Goal: Check status: Check status

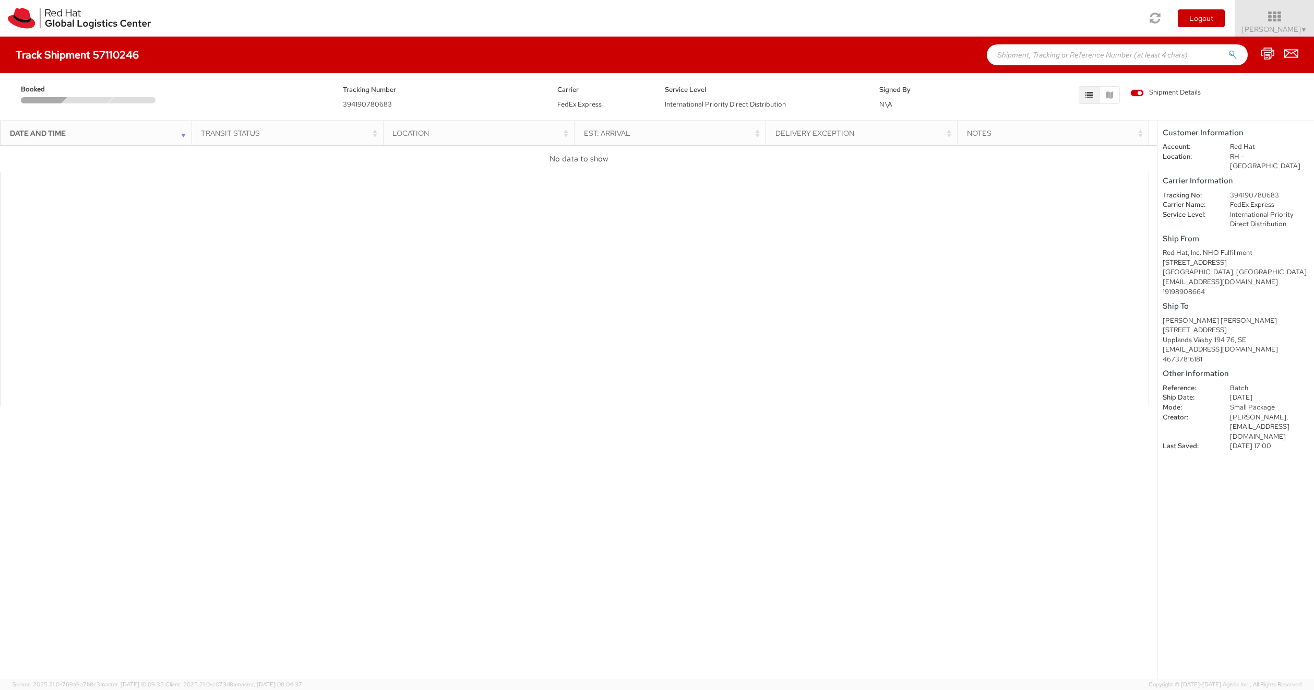
click at [381, 106] on span "394190780683" at bounding box center [367, 104] width 49 height 9
copy span "394190780683"
click at [1142, 95] on span "Shipment Details" at bounding box center [1166, 93] width 70 height 10
click at [0, 0] on input "Shipment Details" at bounding box center [0, 0] width 0 height 0
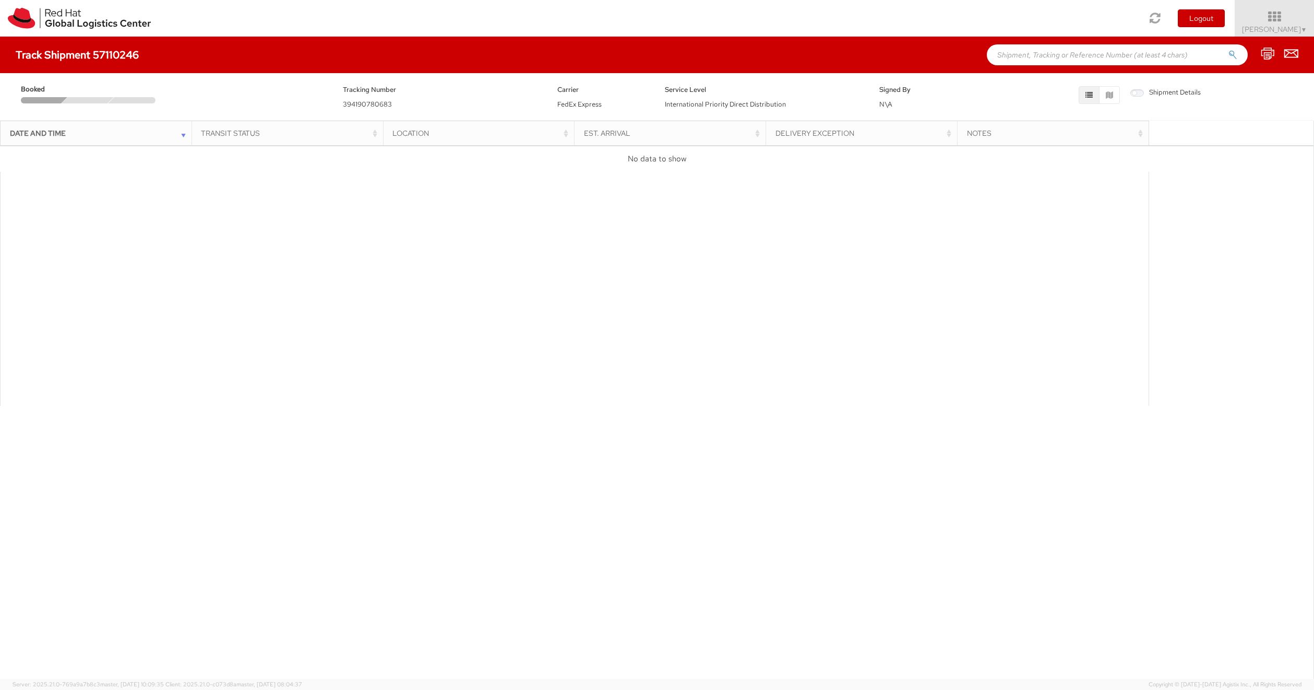
click at [1142, 95] on span "Shipment Details" at bounding box center [1166, 93] width 70 height 10
click at [0, 0] on input "Shipment Details" at bounding box center [0, 0] width 0 height 0
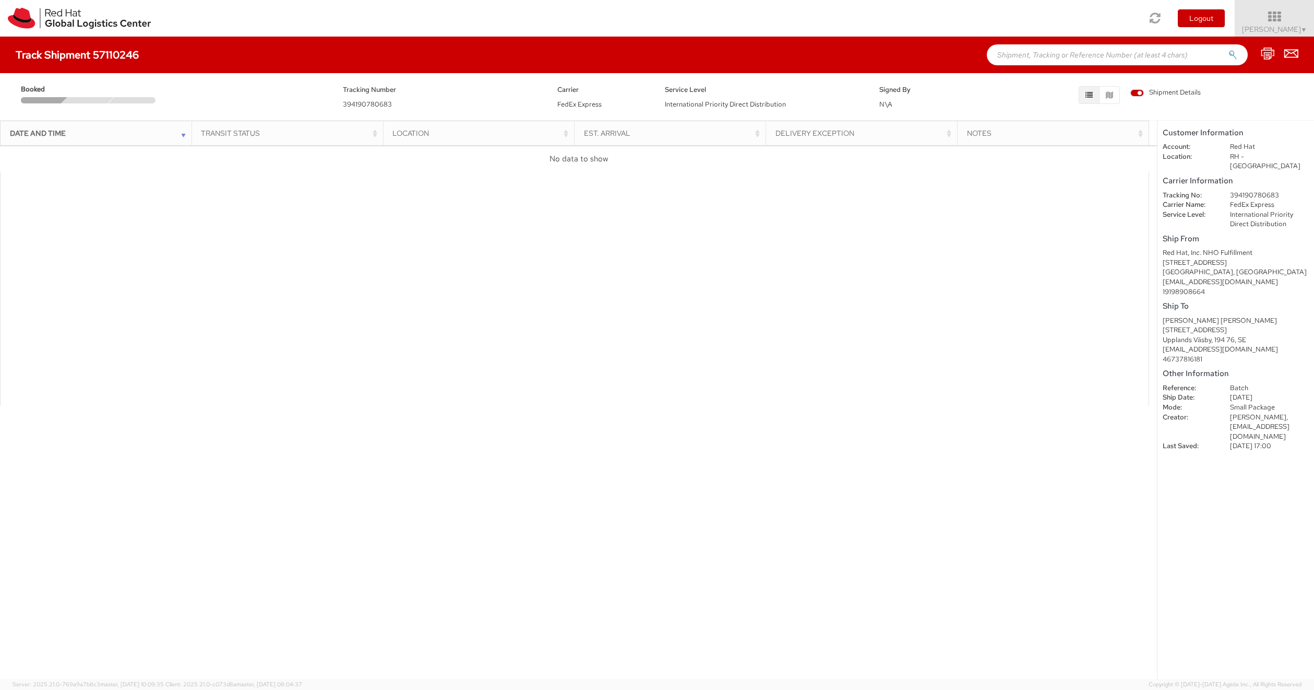
click at [1248, 191] on dd "394190780683" at bounding box center [1270, 196] width 94 height 10
copy dd "394190780683"
click at [881, 284] on div at bounding box center [574, 289] width 1149 height 234
click at [1114, 92] on button "button" at bounding box center [1109, 95] width 21 height 18
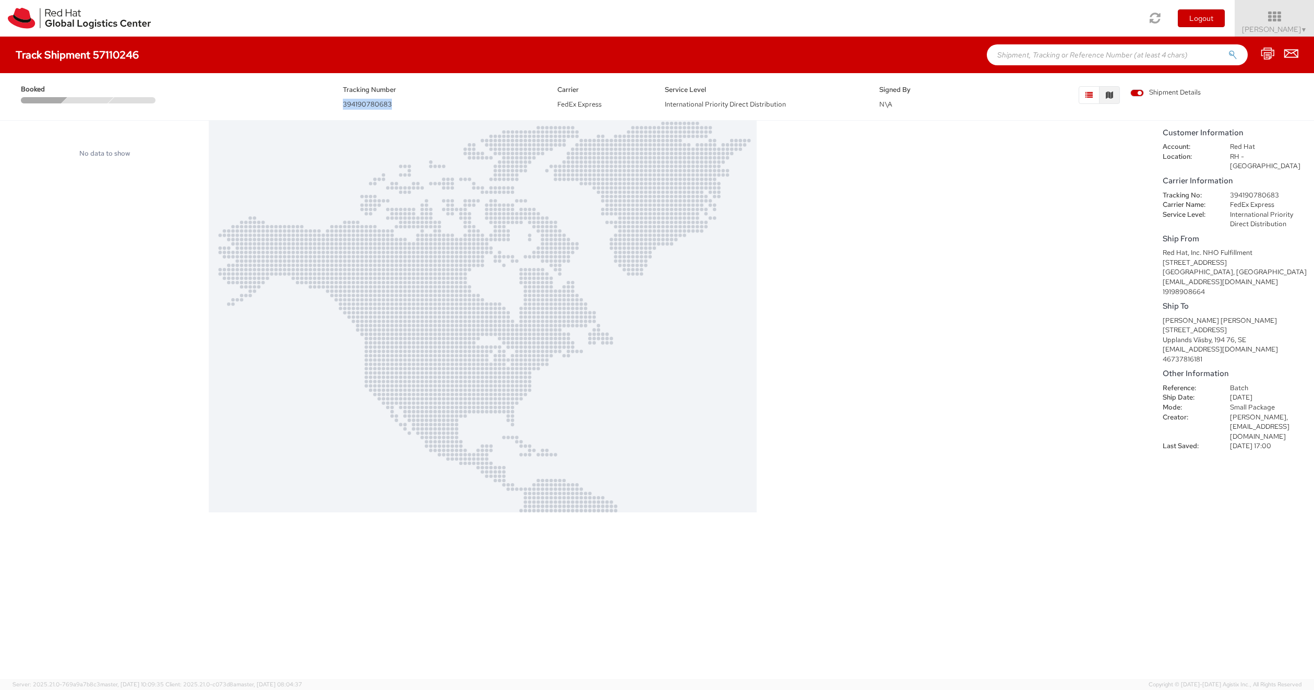
click at [1094, 95] on button "button" at bounding box center [1089, 95] width 21 height 18
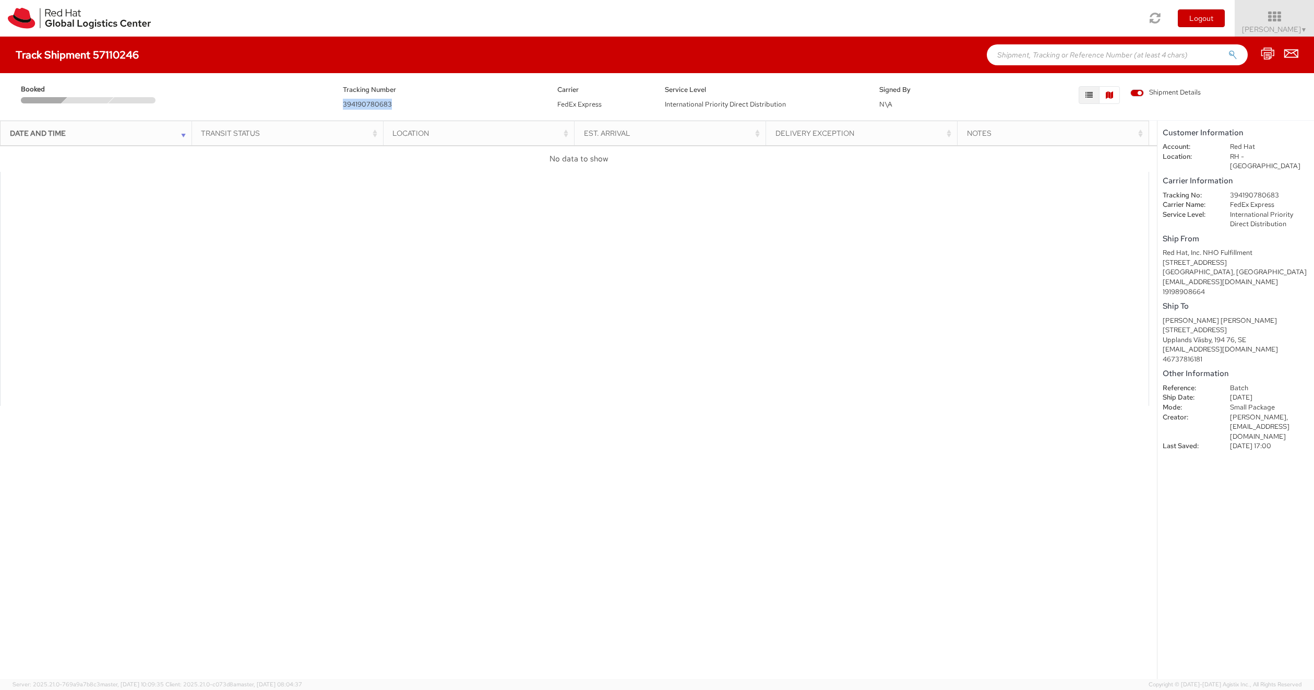
click at [1112, 97] on icon "button" at bounding box center [1109, 94] width 7 height 7
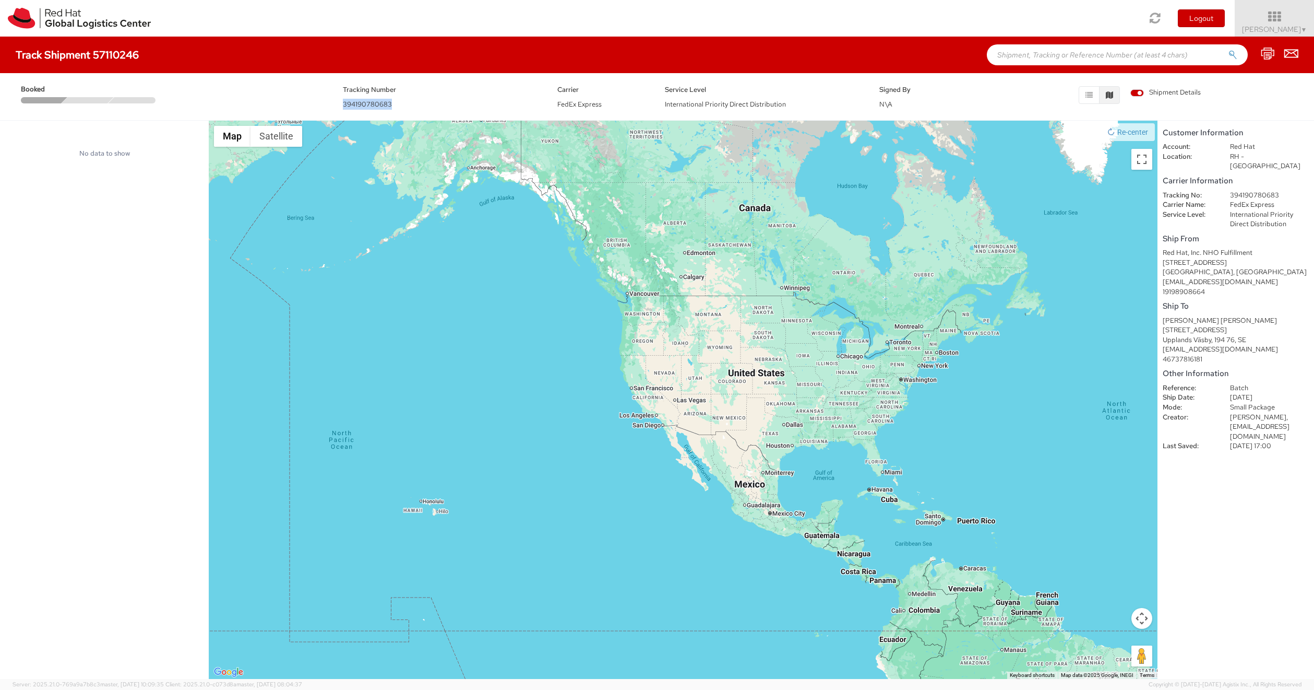
drag, startPoint x: 964, startPoint y: 270, endPoint x: 814, endPoint y: 303, distance: 152.9
click at [830, 302] on div at bounding box center [683, 400] width 949 height 558
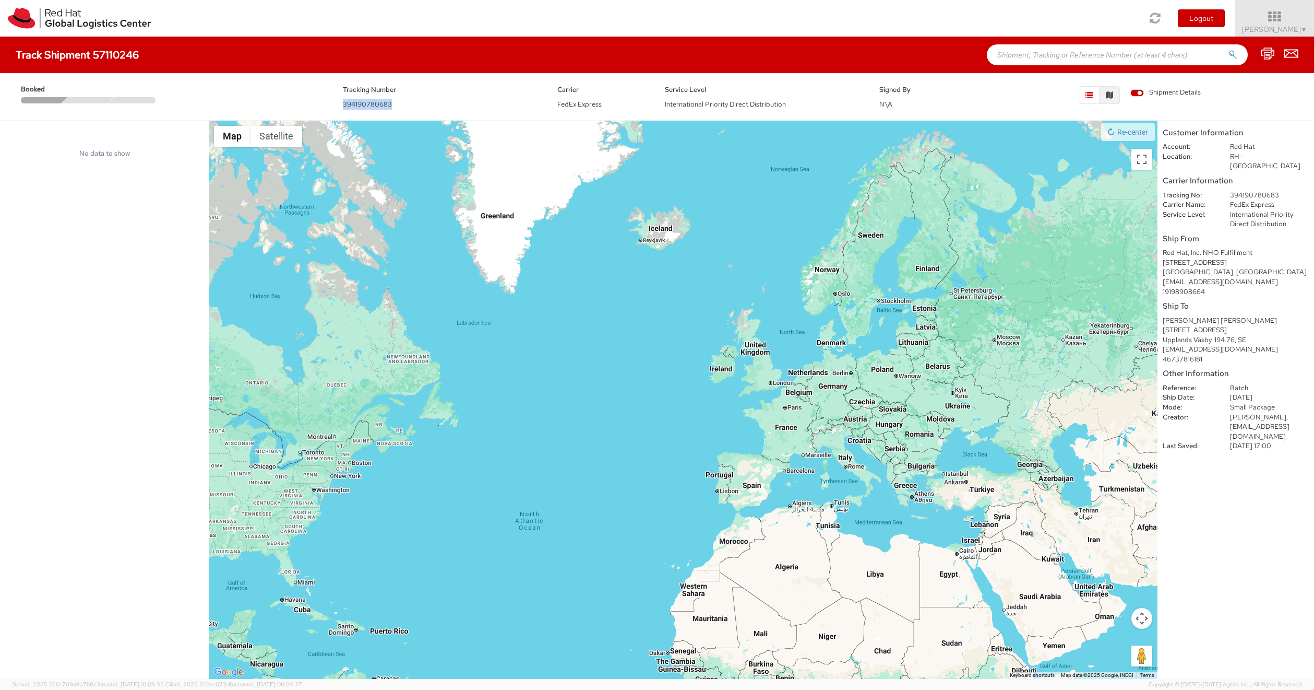
click at [1098, 95] on button "button" at bounding box center [1089, 95] width 21 height 18
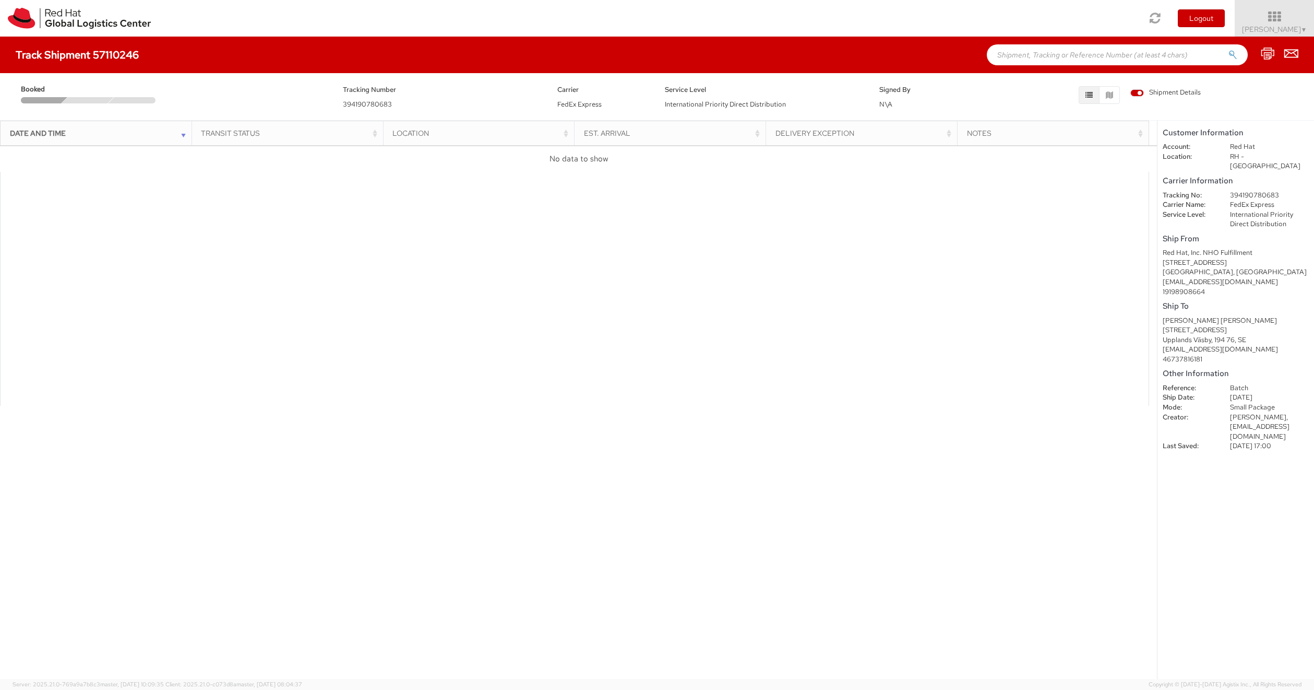
click at [1145, 96] on span "Shipment Details" at bounding box center [1166, 93] width 70 height 10
click at [0, 0] on input "Shipment Details" at bounding box center [0, 0] width 0 height 0
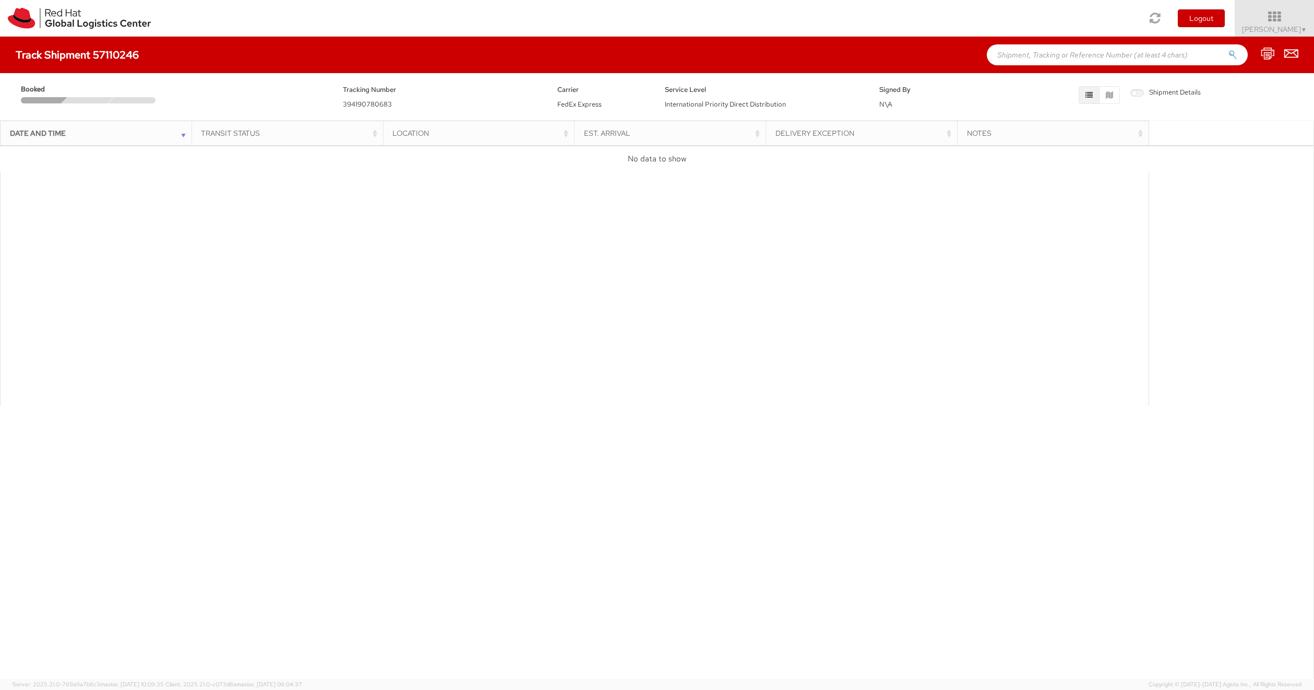
click at [1145, 96] on span "Shipment Details" at bounding box center [1166, 93] width 70 height 10
click at [0, 0] on input "Shipment Details" at bounding box center [0, 0] width 0 height 0
